Goal: Task Accomplishment & Management: Complete application form

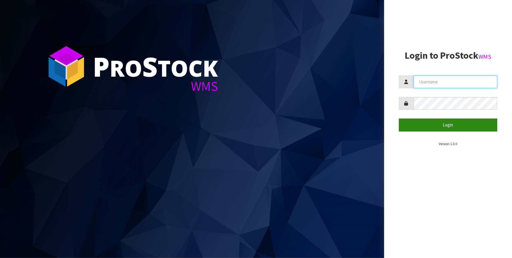
type input "IMAGING"
click at [467, 124] on button "Login" at bounding box center [448, 124] width 99 height 13
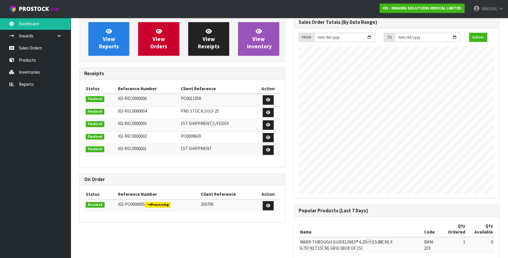
scroll to position [53, 0]
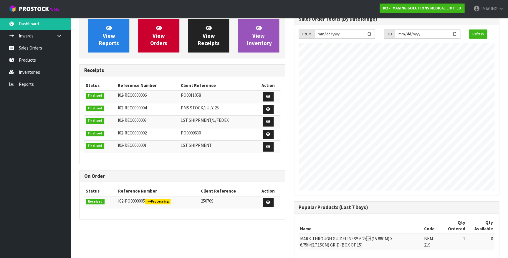
click at [160, 200] on span "Processing" at bounding box center [158, 202] width 26 height 6
click at [269, 199] on link at bounding box center [268, 202] width 11 height 9
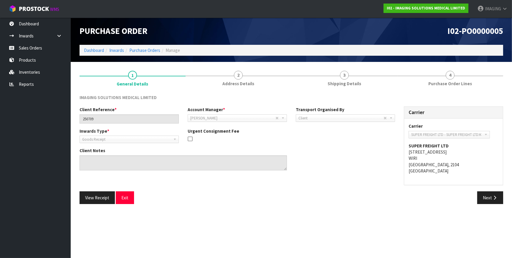
click at [177, 185] on div "Client Reference * 250709 Account Manager * [PERSON_NAME] [PERSON_NAME] [PERSON…" at bounding box center [291, 148] width 433 height 85
click at [31, 24] on link "Dashboard" at bounding box center [35, 24] width 71 height 12
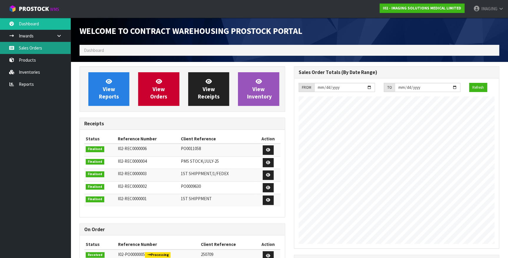
click at [31, 47] on link "Sales Orders" at bounding box center [35, 48] width 71 height 12
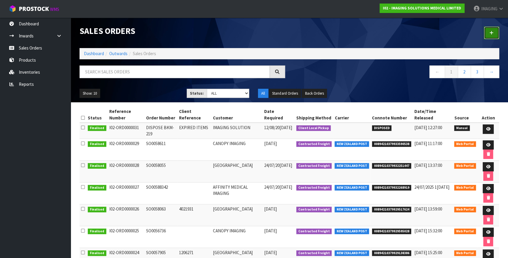
click at [489, 30] on link at bounding box center [491, 33] width 15 height 13
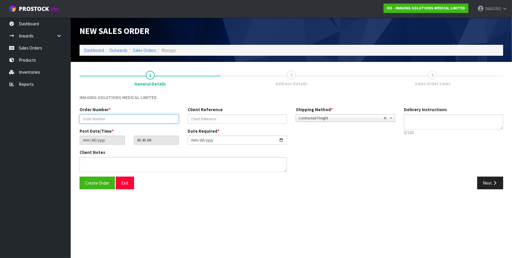
click at [118, 117] on input "text" at bounding box center [129, 118] width 99 height 9
type input "SO0059455"
type input "LAK203"
click at [495, 183] on icon "button" at bounding box center [495, 183] width 6 height 4
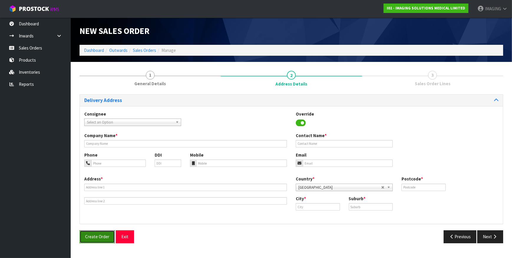
click at [92, 237] on span "Create Order" at bounding box center [97, 237] width 24 height 6
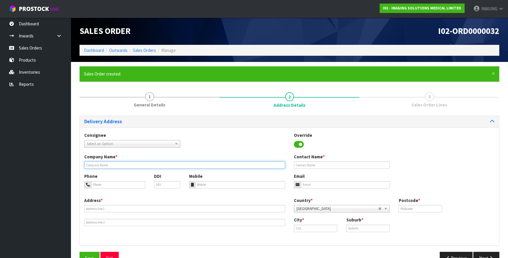
click at [120, 165] on input "text" at bounding box center [184, 164] width 201 height 7
type input "CANOPY IMAGING"
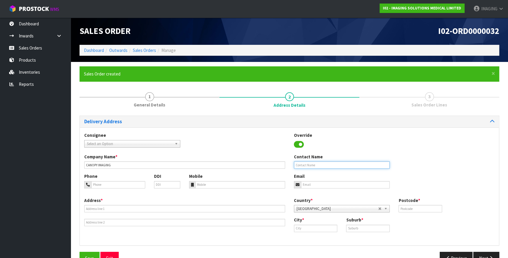
click at [314, 165] on input "text" at bounding box center [342, 164] width 96 height 7
type input "[PERSON_NAME]"
click at [108, 184] on input "tel" at bounding box center [118, 184] width 54 height 7
paste input "3495780"
type input "3495780"
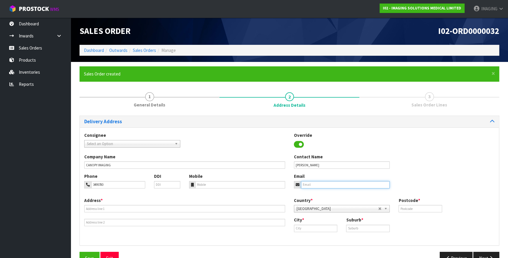
click at [327, 185] on input "email" at bounding box center [345, 184] width 89 height 7
click at [316, 183] on input "email" at bounding box center [345, 184] width 89 height 7
paste input "[EMAIL_ADDRESS][DOMAIN_NAME]"
type input "[EMAIL_ADDRESS][DOMAIN_NAME]"
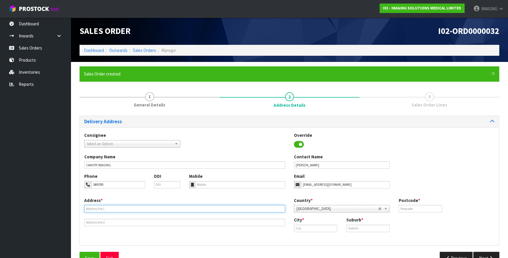
click at [110, 205] on input "text" at bounding box center [184, 208] width 201 height 7
click at [103, 205] on input "text" at bounding box center [184, 208] width 201 height 7
paste input "[STREET_ADDRESS]"
type input "[STREET_ADDRESS]"
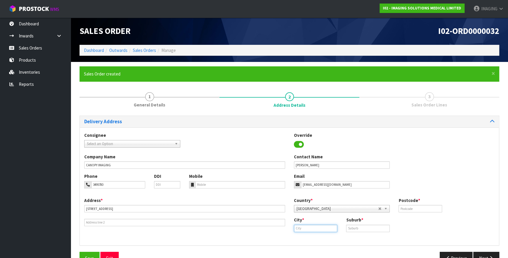
click at [323, 228] on input "text" at bounding box center [316, 228] width 44 height 7
type input "Rotorua"
type input "ROTORUA"
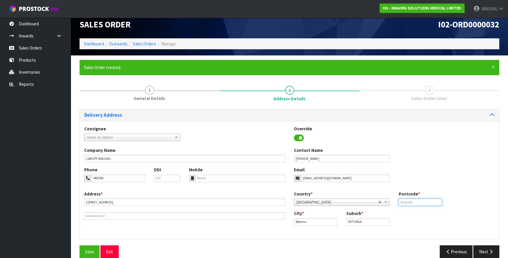
click at [414, 202] on input "text" at bounding box center [421, 201] width 44 height 7
type input "3010"
drag, startPoint x: 442, startPoint y: 225, endPoint x: 445, endPoint y: 221, distance: 4.8
click at [442, 225] on div "City * [GEOGRAPHIC_DATA] Suburb * ROTORUA" at bounding box center [395, 219] width 210 height 19
click at [481, 248] on button "Next" at bounding box center [486, 251] width 26 height 13
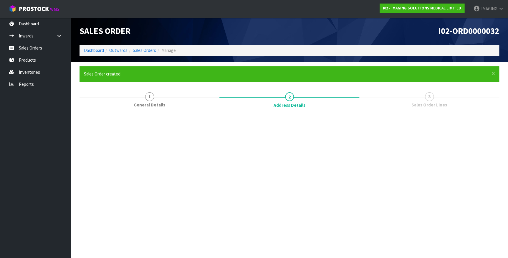
scroll to position [0, 0]
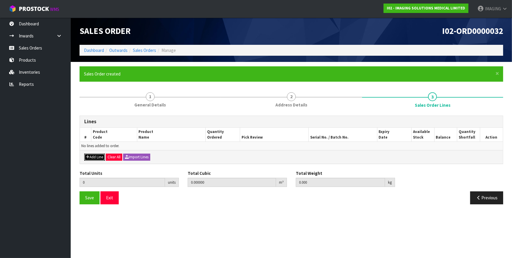
click at [93, 155] on button "Add Line" at bounding box center [94, 157] width 21 height 7
type input "0"
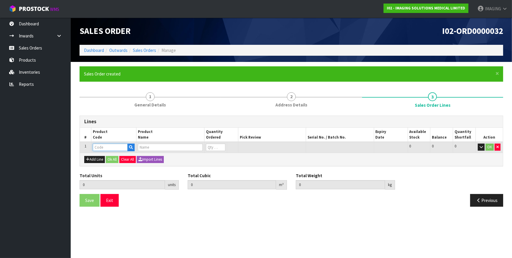
click at [109, 146] on input "text" at bounding box center [110, 146] width 35 height 7
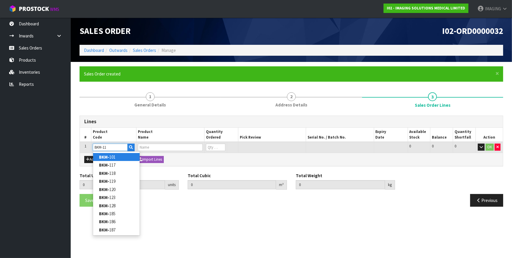
type input "BKM-117"
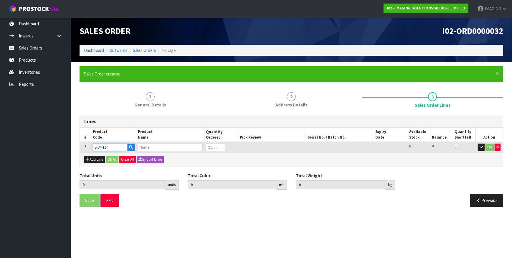
type input "0.000000"
type input "0.000"
type input "GUIDELINES® 4X 5 GRID (CASE OF 20)"
type input "0"
type input "BKM-117"
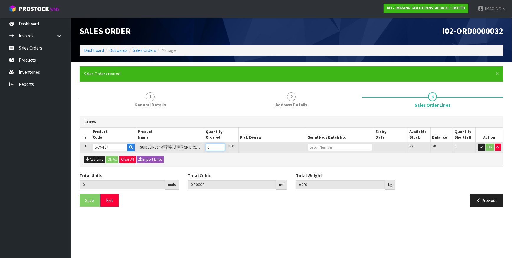
type input "1"
type input "0.000648"
type input "0.13"
type input "1"
click at [492, 147] on button "OK" at bounding box center [490, 146] width 8 height 7
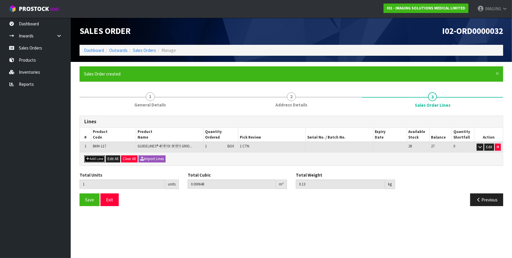
click at [93, 159] on button "Add Line" at bounding box center [94, 158] width 21 height 7
type input "0"
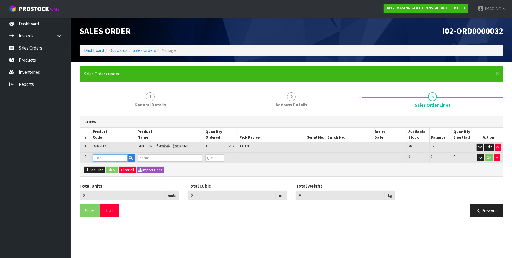
click at [105, 157] on input "text" at bounding box center [110, 157] width 35 height 7
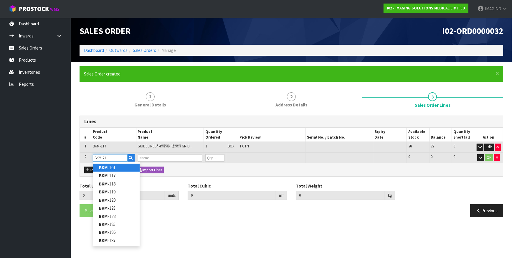
type input "BKM-217"
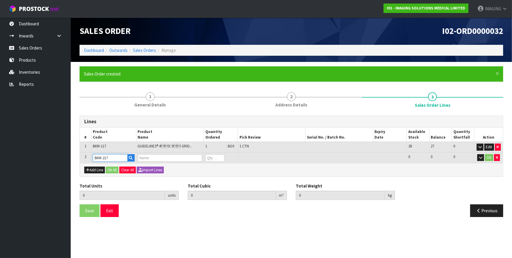
type input "1"
type input "0.000648"
type input "0.13"
type input "GUIDELINES® 7X 7.5 GRID (CASE OF 15)"
type input "0"
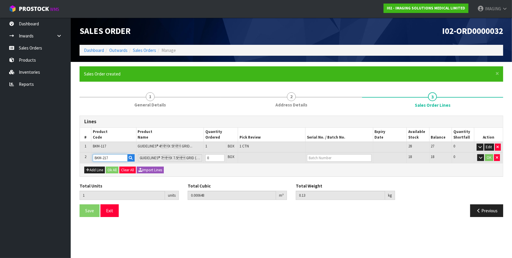
type input "BKM-217"
click at [209, 158] on input "0" at bounding box center [214, 157] width 19 height 7
drag, startPoint x: 211, startPoint y: 158, endPoint x: 202, endPoint y: 156, distance: 9.0
click at [202, 156] on tr "2 BKM-217 GUIDELINES® 7X 7.5 GRID (CASE OF 15) 0 BOX 18 18 0 OK" at bounding box center [291, 157] width 423 height 11
type input "2"
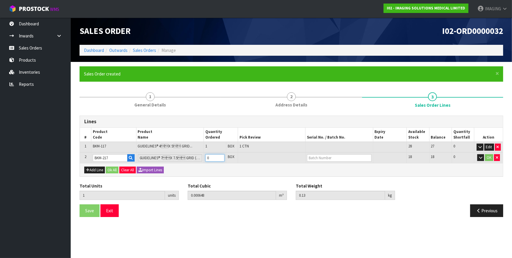
type input "0.002066"
type input "0.41"
type input "1"
click at [489, 158] on button "OK" at bounding box center [489, 157] width 8 height 7
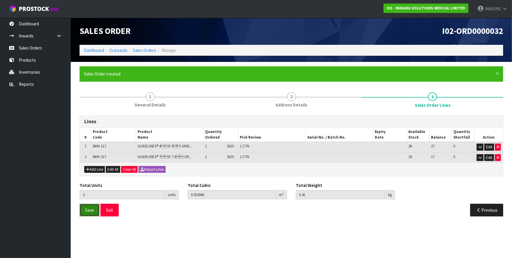
click at [88, 210] on span "Save" at bounding box center [89, 210] width 9 height 6
click at [86, 208] on span "Save" at bounding box center [89, 210] width 9 height 6
click at [327, 216] on div "Save Exit Previous" at bounding box center [291, 212] width 433 height 17
click at [248, 231] on section "Edit Sales Order I02-ORD0000032 Dashboard Outwards Sales Orders Manage Sales Or…" at bounding box center [256, 129] width 512 height 258
click at [27, 24] on link "Dashboard" at bounding box center [35, 24] width 71 height 12
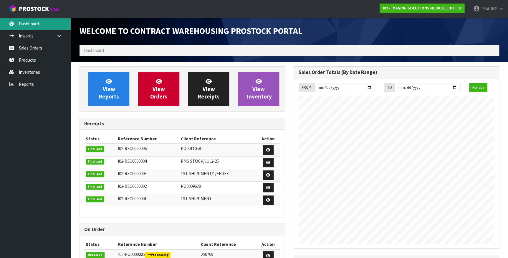
scroll to position [285, 214]
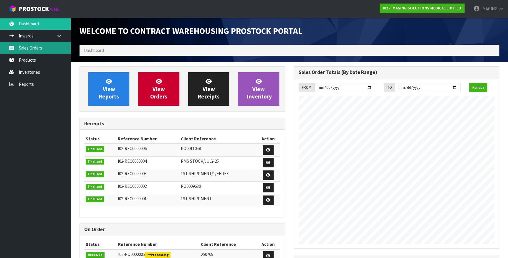
click at [34, 48] on link "Sales Orders" at bounding box center [35, 48] width 71 height 12
